Goal: Information Seeking & Learning: Learn about a topic

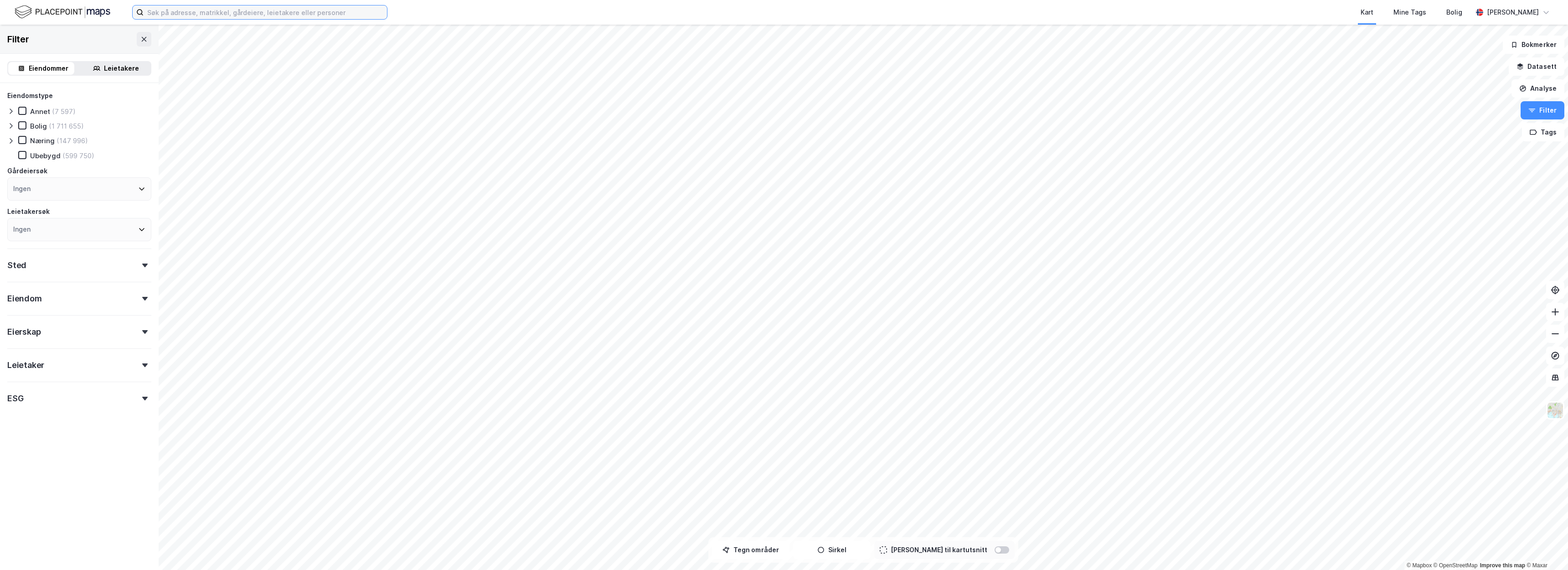
click at [310, 9] on input at bounding box center [265, 12] width 243 height 13
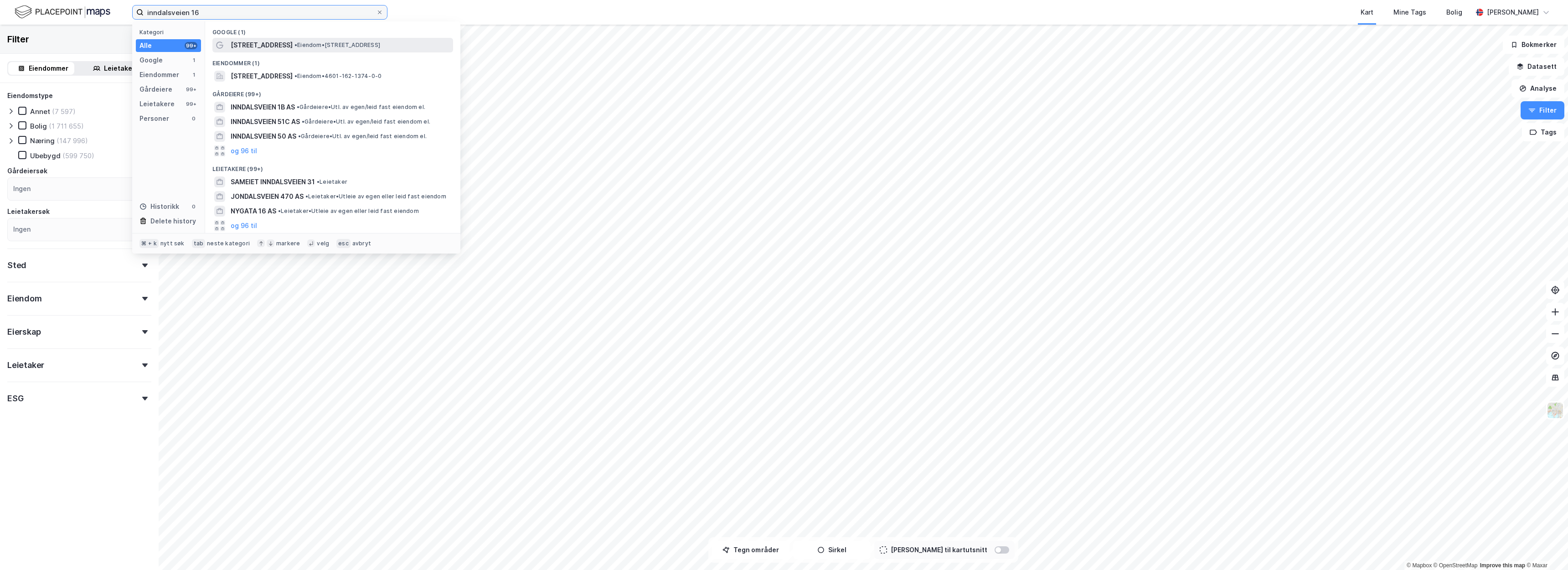
type input "inndalsveien 16"
click at [360, 43] on span "• Eiendom • [STREET_ADDRESS]" at bounding box center [337, 45] width 86 height 7
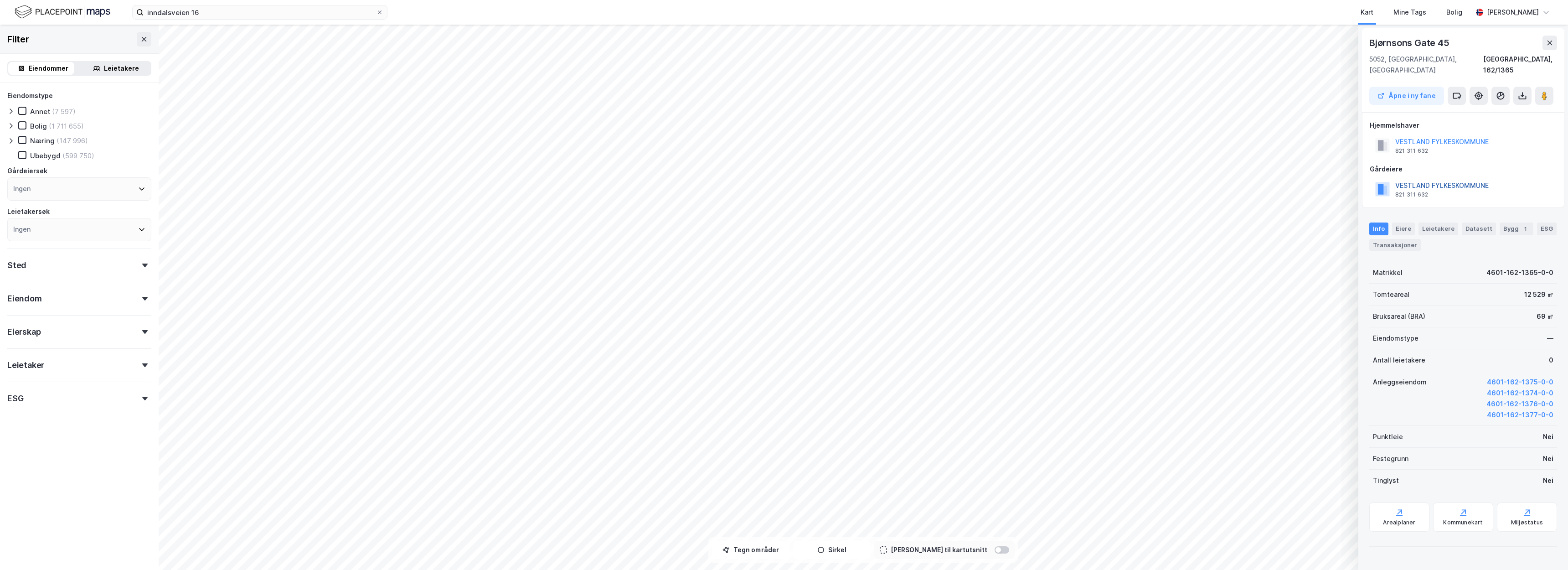
click at [0, 0] on button "VESTLAND FYLKESKOMMUNE" at bounding box center [0, 0] width 0 height 0
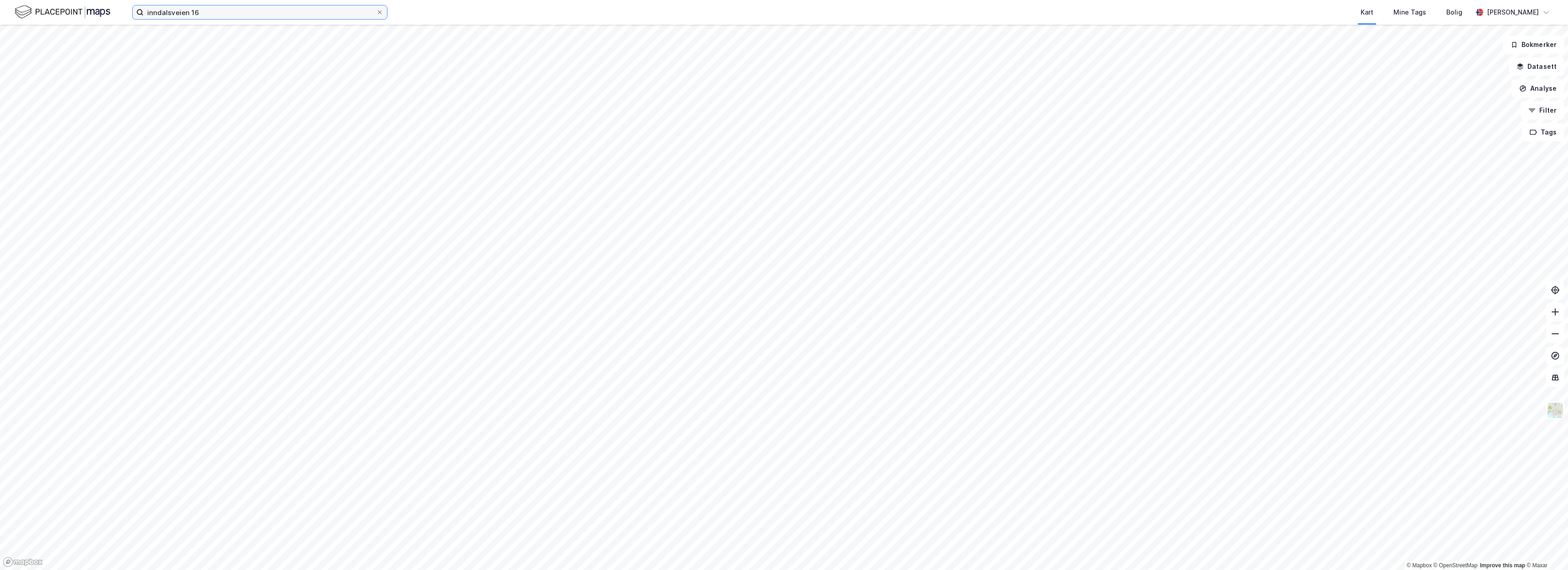
click at [312, 13] on input "inndalsveien 16" at bounding box center [259, 12] width 233 height 13
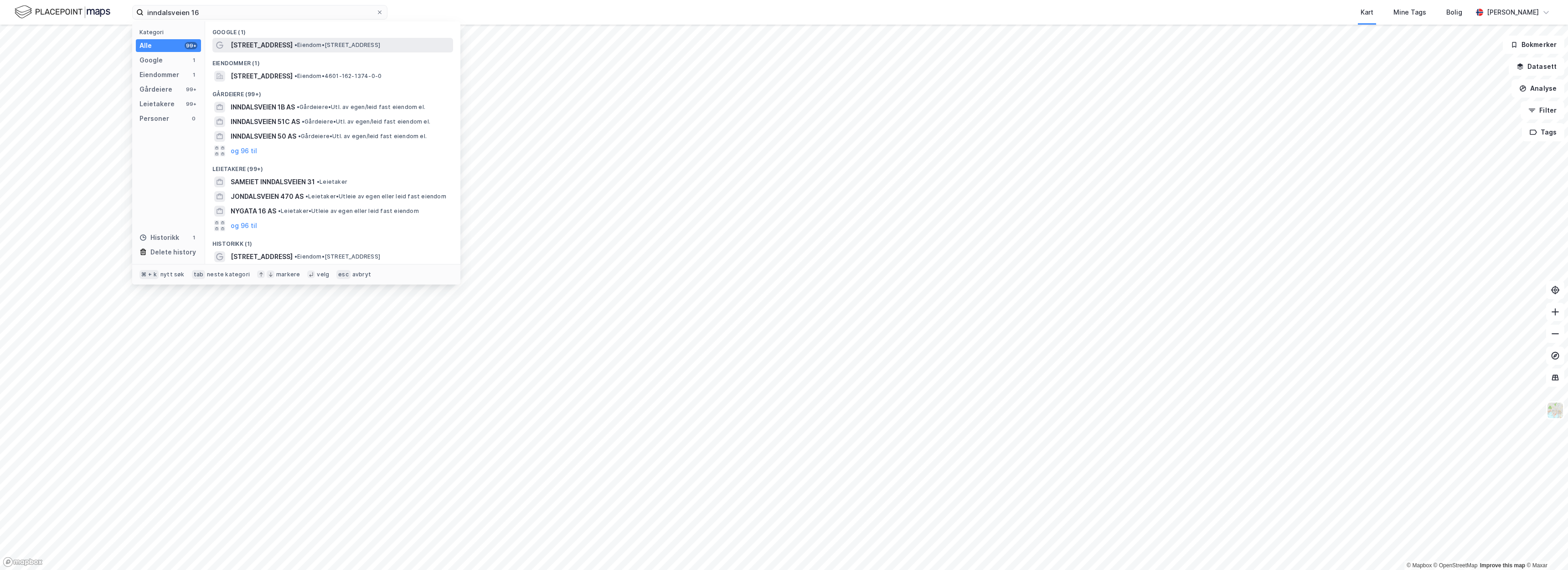
click at [303, 50] on div "[STREET_ADDRESS] • Eiendom • [STREET_ADDRESS]" at bounding box center [340, 45] width 220 height 11
